Goal: Transaction & Acquisition: Book appointment/travel/reservation

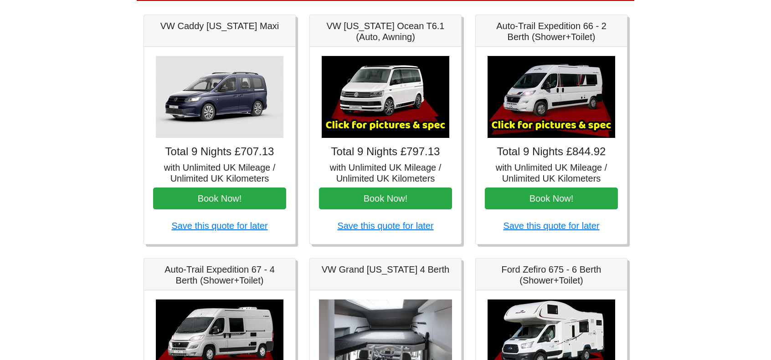
scroll to position [137, 0]
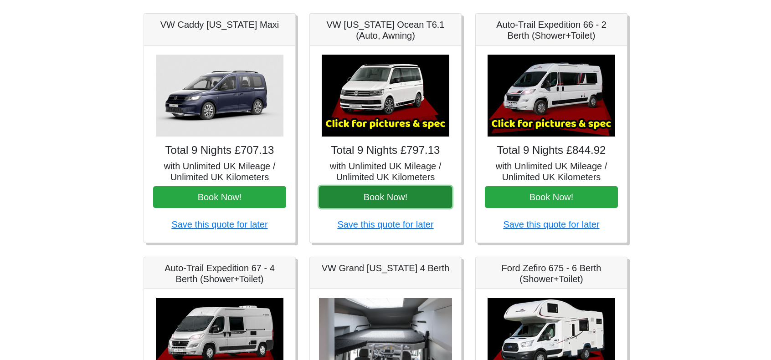
click at [386, 201] on button "Book Now!" at bounding box center [385, 197] width 133 height 22
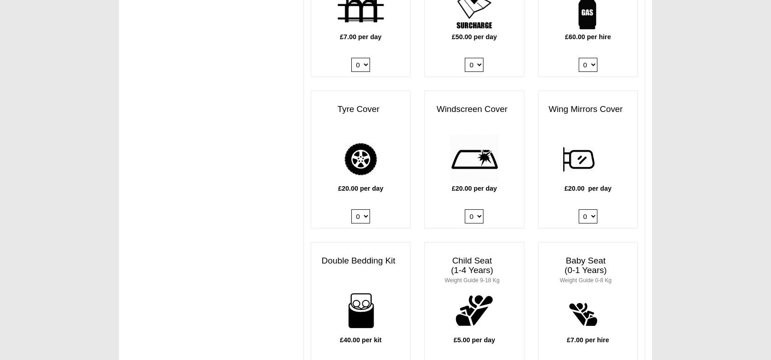
scroll to position [683, 0]
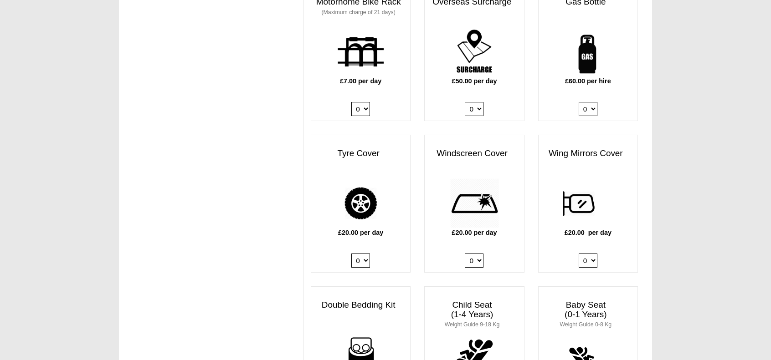
drag, startPoint x: 594, startPoint y: 95, endPoint x: 595, endPoint y: 102, distance: 6.9
click at [594, 102] on select "0 1" at bounding box center [588, 109] width 19 height 14
select select "Gas Bottle x QTY 1 @ 60.00 GBP per hire."
click at [579, 102] on select "0 1" at bounding box center [588, 109] width 19 height 14
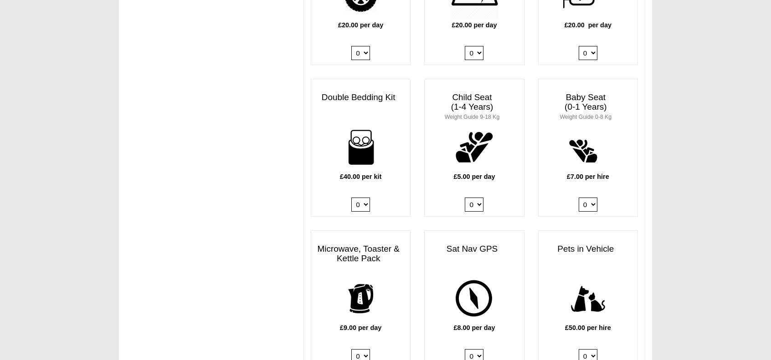
scroll to position [911, 0]
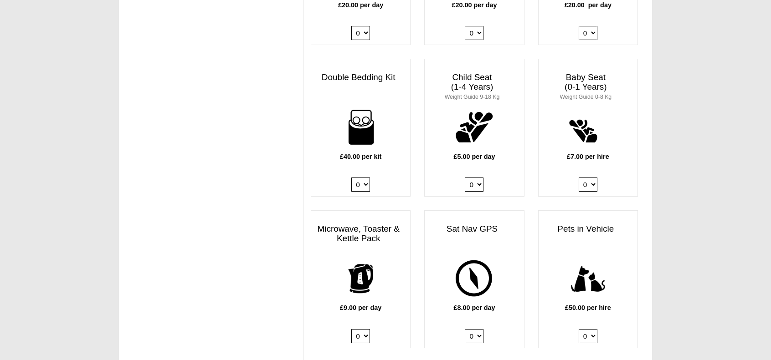
click at [366, 178] on select "0 1 2 3 4" at bounding box center [360, 185] width 19 height 14
select select "Double Bedding Kit x QTY 2 @ 40.00 GBP per kit."
click at [351, 178] on select "0 1 2 3 4" at bounding box center [360, 185] width 19 height 14
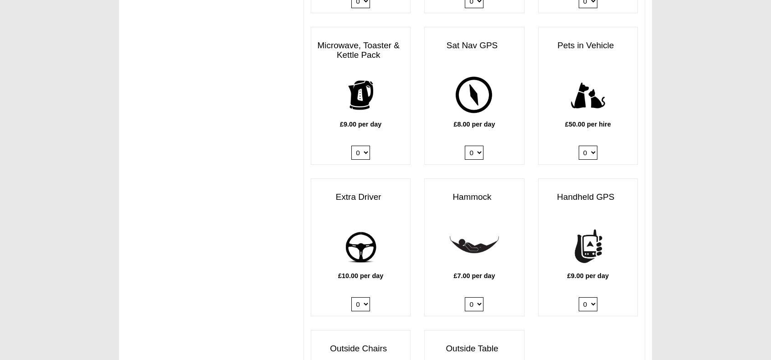
scroll to position [1094, 0]
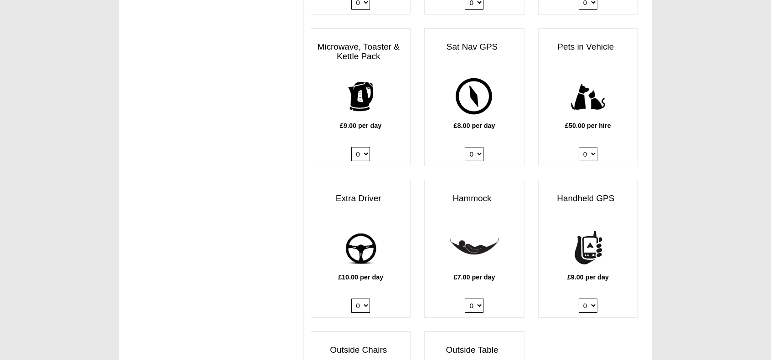
drag, startPoint x: 366, startPoint y: 288, endPoint x: 366, endPoint y: 299, distance: 10.9
click at [366, 299] on select "0 1" at bounding box center [360, 306] width 19 height 14
select select "Extra Driver x QTY 1 @ 10.00 GBP per day."
click at [351, 299] on select "0 1" at bounding box center [360, 306] width 19 height 14
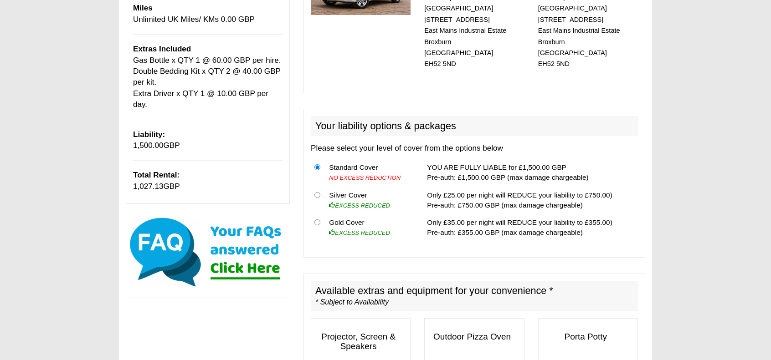
scroll to position [182, 0]
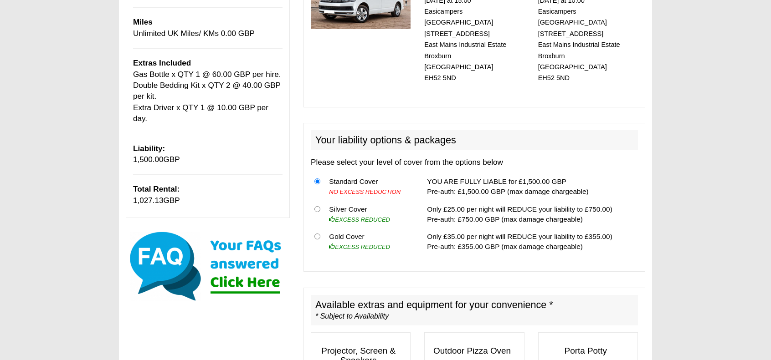
click at [319, 200] on th at bounding box center [318, 214] width 15 height 28
click at [318, 206] on input "radio" at bounding box center [317, 209] width 6 height 6
radio input "true"
